Goal: Task Accomplishment & Management: Complete application form

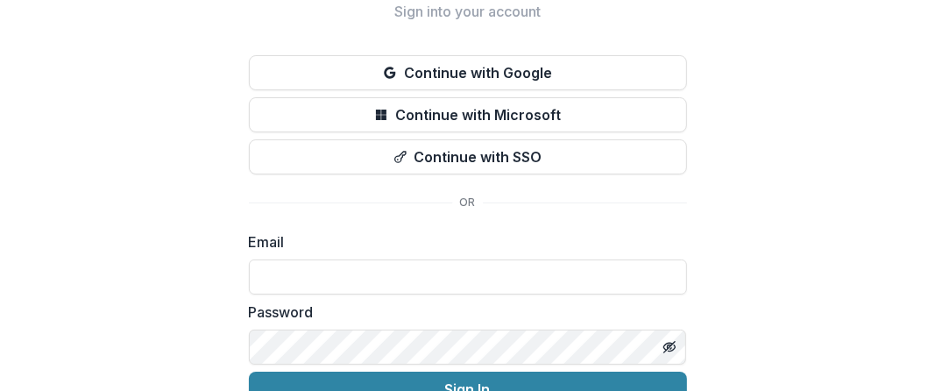
scroll to position [117, 0]
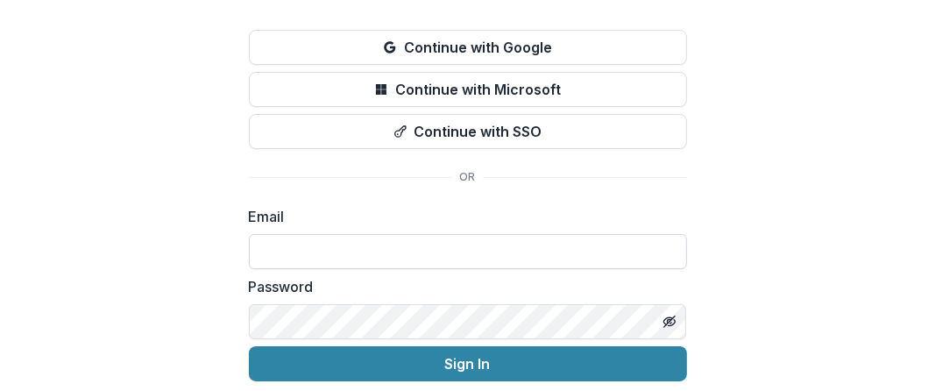
click at [364, 251] on input at bounding box center [468, 251] width 438 height 35
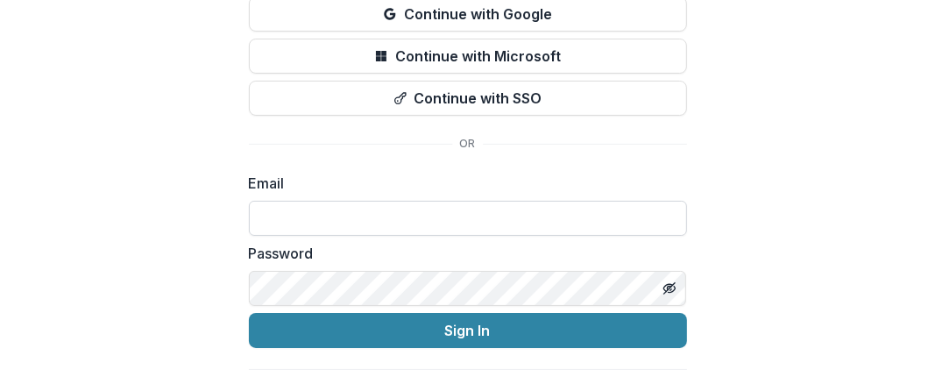
scroll to position [181, 0]
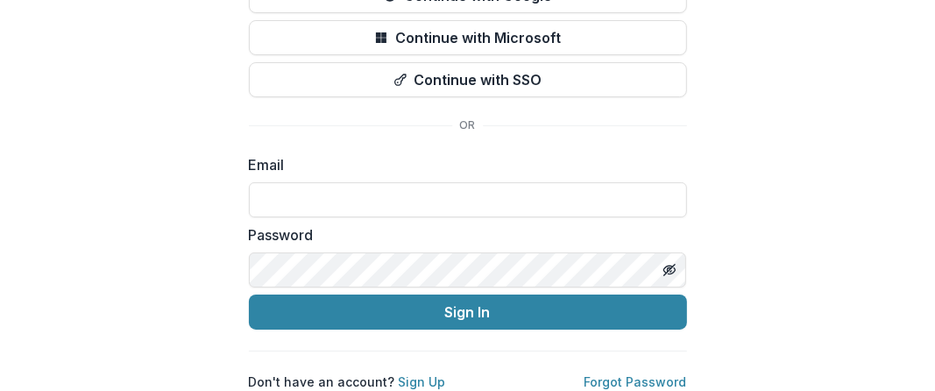
click at [747, 252] on div "Welcome back Sign into your account Continue with Google Continue with Microsof…" at bounding box center [467, 111] width 935 height 559
click at [417, 374] on link "Sign Up" at bounding box center [422, 381] width 47 height 15
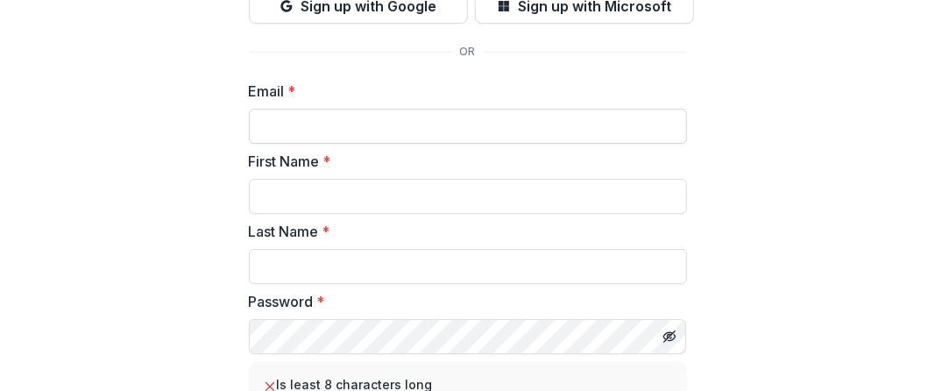
click at [349, 120] on input "Email *" at bounding box center [468, 126] width 438 height 35
type input "**********"
click at [362, 189] on input "First Name *" at bounding box center [468, 196] width 438 height 35
type input "****"
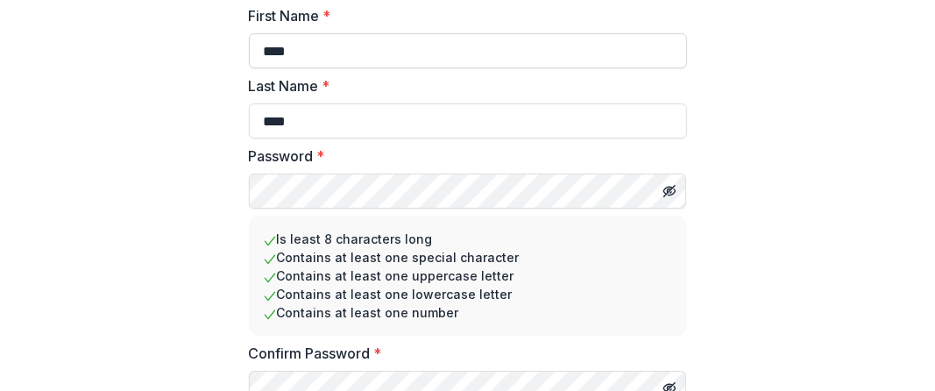
scroll to position [404, 0]
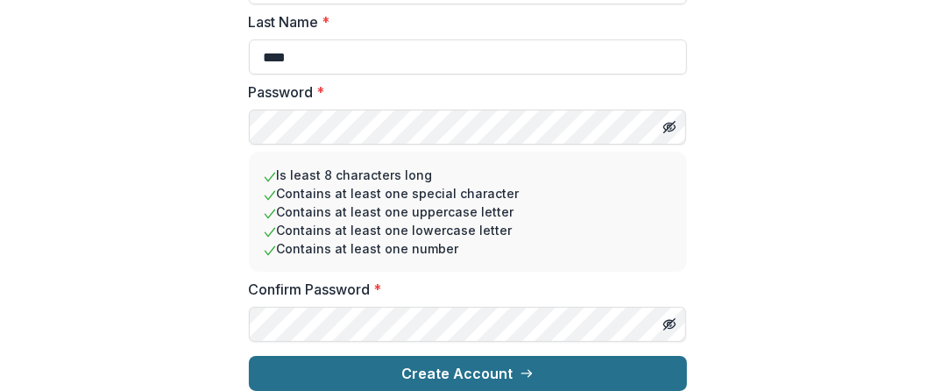
click at [453, 360] on button "Create Account" at bounding box center [468, 373] width 438 height 35
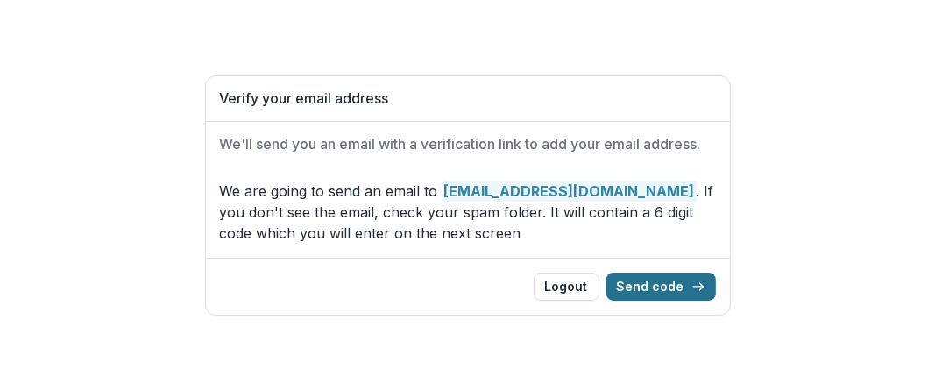
click at [698, 281] on icon "button" at bounding box center [698, 287] width 14 height 14
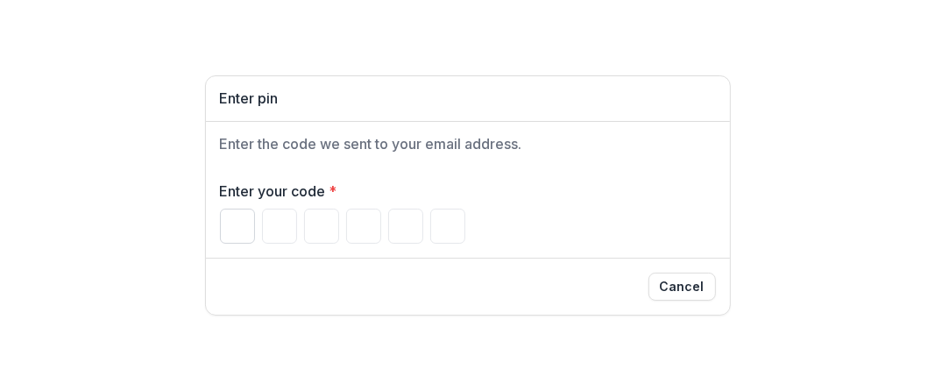
click at [237, 233] on input "Please enter your pin code" at bounding box center [237, 226] width 35 height 35
type input "*"
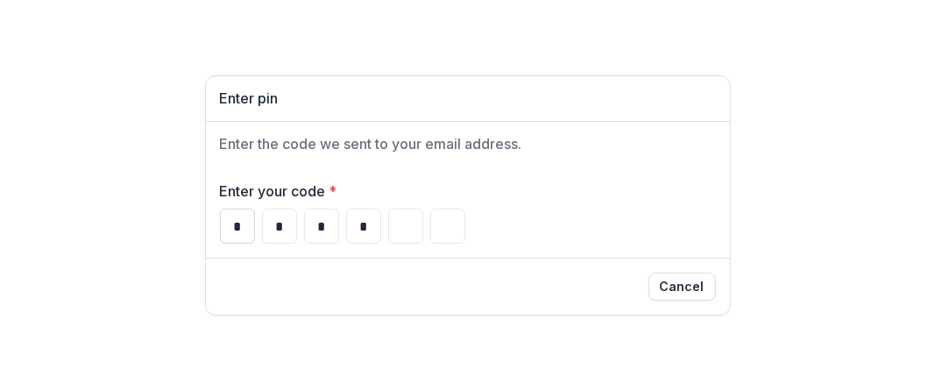
type input "*"
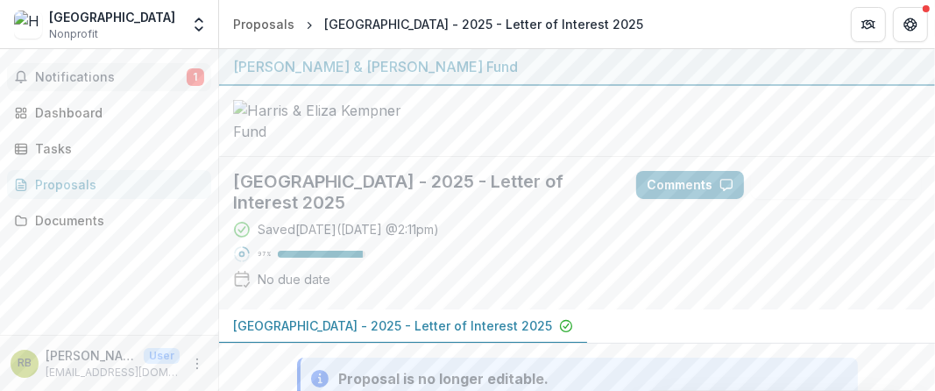
click at [115, 63] on button "Notifications 1" at bounding box center [109, 77] width 204 height 28
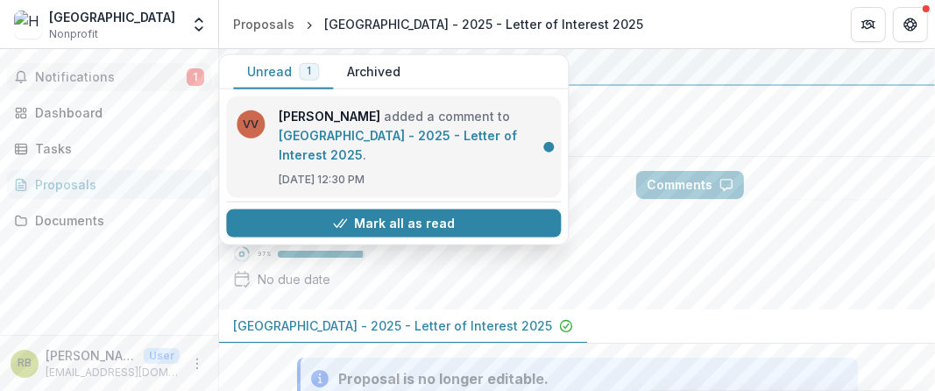
click at [357, 141] on link "[GEOGRAPHIC_DATA] - 2025 - Letter of Interest 2025" at bounding box center [398, 145] width 238 height 34
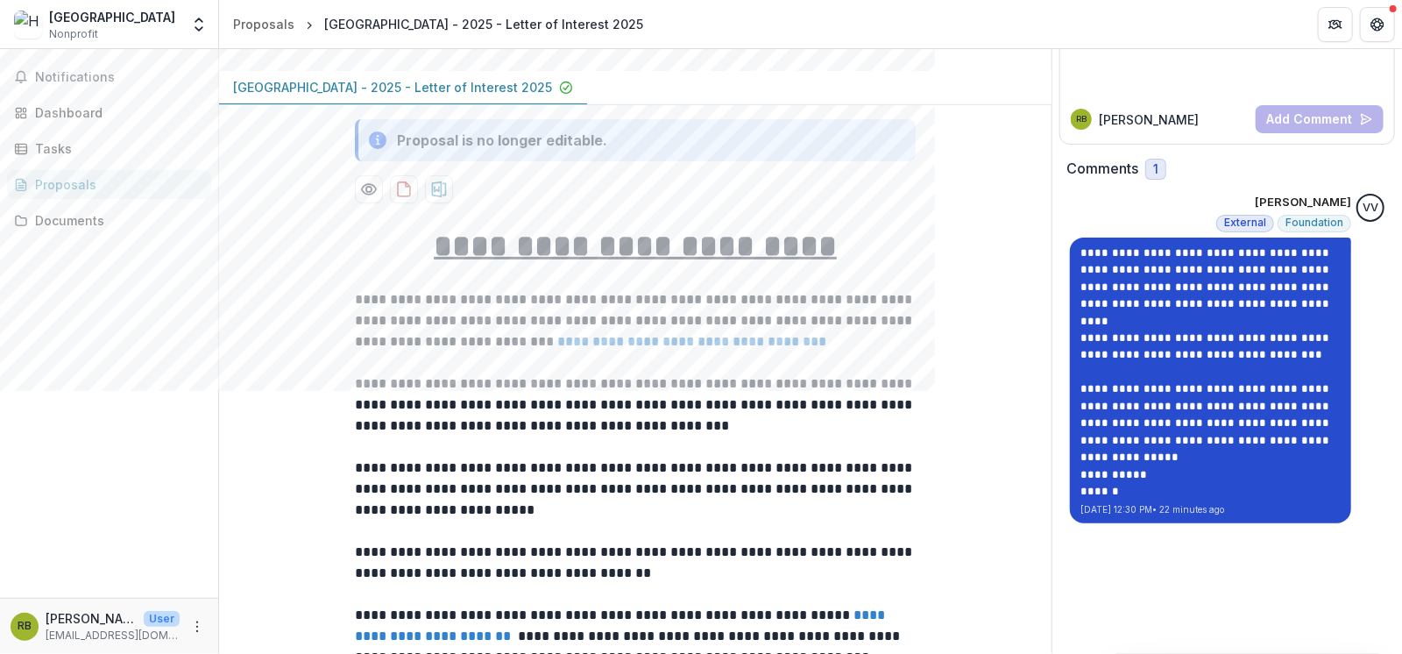
scroll to position [233, 0]
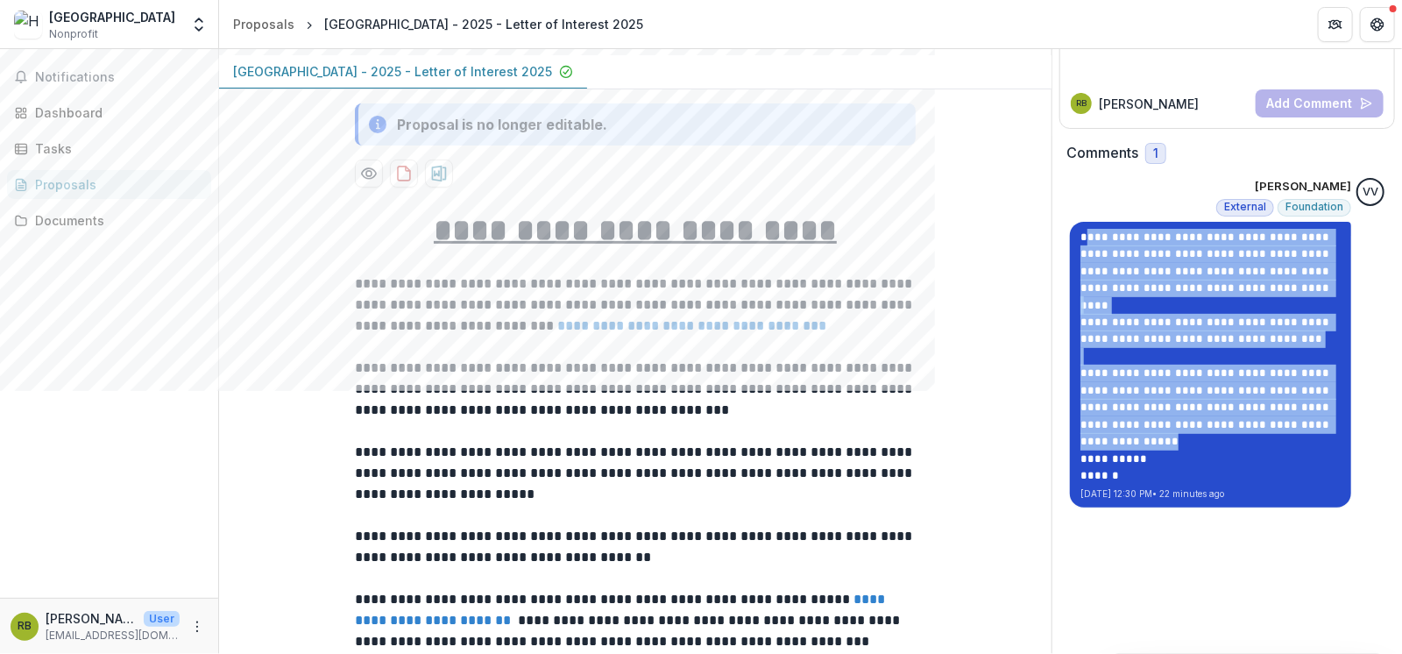
drag, startPoint x: 1252, startPoint y: 422, endPoint x: 1079, endPoint y: 228, distance: 260.1
click at [934, 229] on div "**********" at bounding box center [1210, 357] width 260 height 256
copy div "**********"
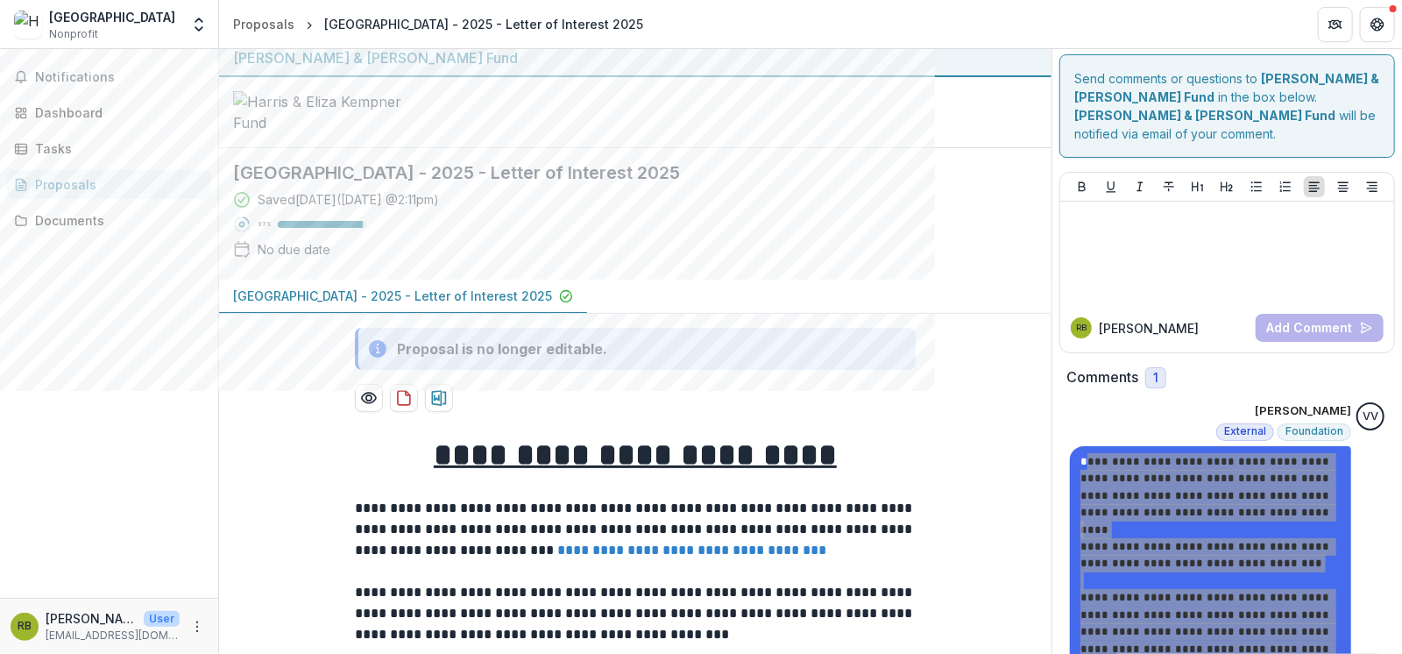
scroll to position [0, 0]
